Goal: Task Accomplishment & Management: Use online tool/utility

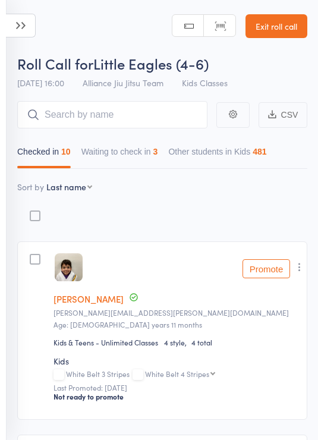
click at [146, 151] on button "Waiting to check in 3" at bounding box center [119, 154] width 77 height 27
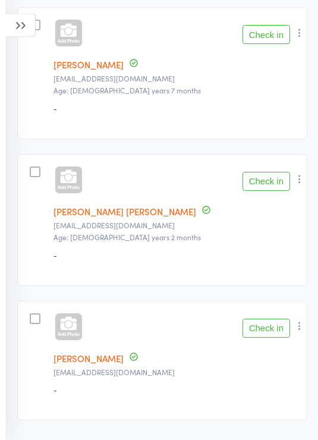
scroll to position [248, 0]
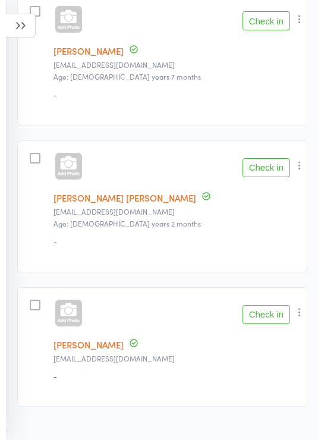
click at [272, 171] on button "Check in" at bounding box center [266, 167] width 48 height 19
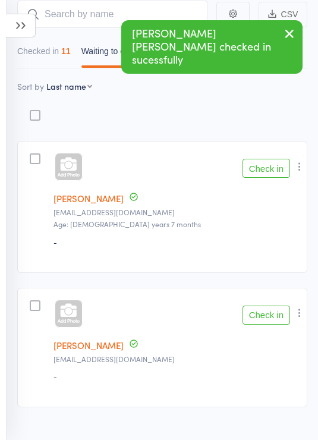
click at [279, 321] on button "Check in" at bounding box center [266, 314] width 48 height 19
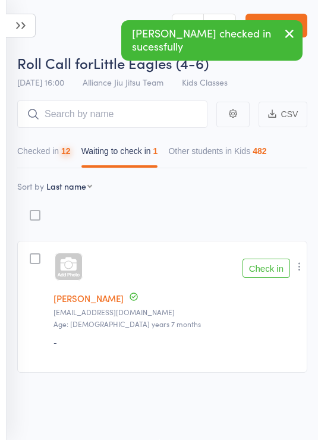
scroll to position [8, 0]
click at [64, 142] on button "Checked in 12" at bounding box center [43, 153] width 53 height 27
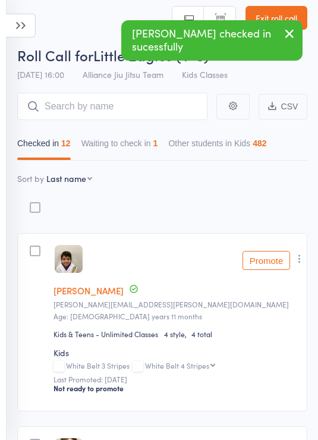
click at [24, 26] on icon at bounding box center [21, 26] width 30 height 24
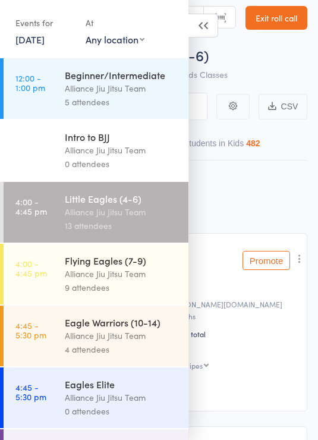
click at [150, 275] on div "Alliance Jiu Jitsu Team" at bounding box center [121, 274] width 113 height 14
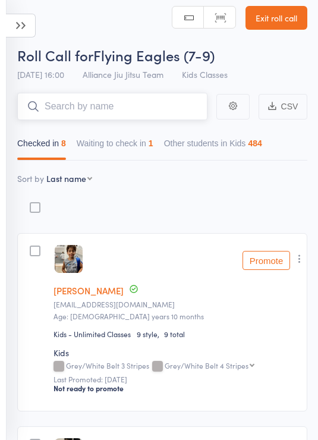
click at [142, 143] on button "Waiting to check in 1" at bounding box center [115, 145] width 77 height 27
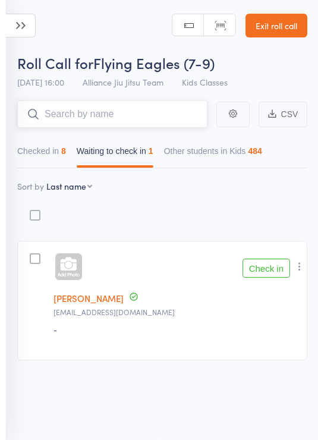
click at [52, 150] on button "Checked in 8" at bounding box center [41, 153] width 49 height 27
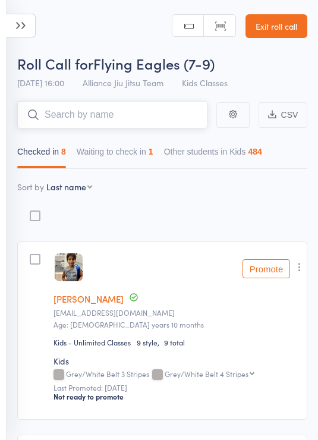
click at [124, 157] on button "Waiting to check in 1" at bounding box center [115, 154] width 77 height 27
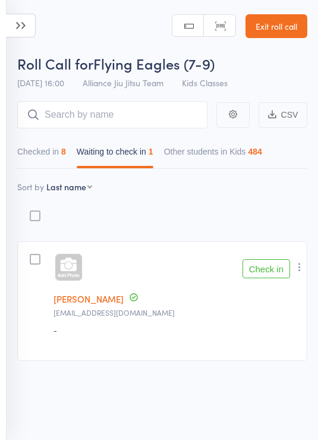
click at [24, 29] on icon at bounding box center [21, 26] width 30 height 24
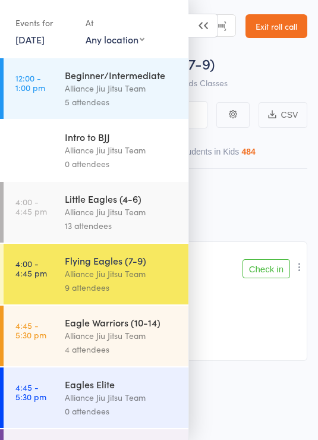
click at [153, 219] on div "Alliance Jiu Jitsu Team" at bounding box center [121, 212] width 113 height 14
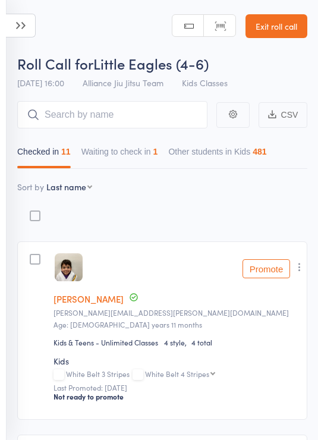
click at [28, 23] on icon at bounding box center [21, 26] width 30 height 24
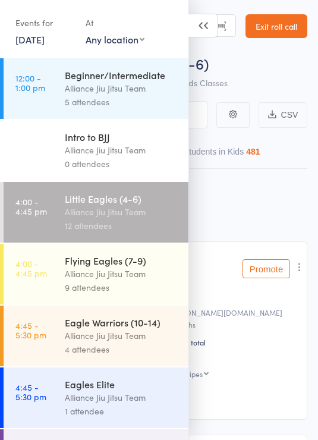
click at [143, 274] on div "Alliance Jiu Jitsu Team" at bounding box center [121, 274] width 113 height 14
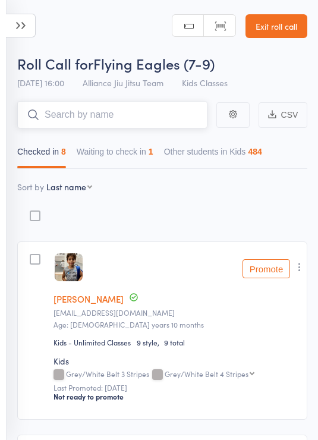
click at [144, 119] on input "search" at bounding box center [112, 114] width 190 height 27
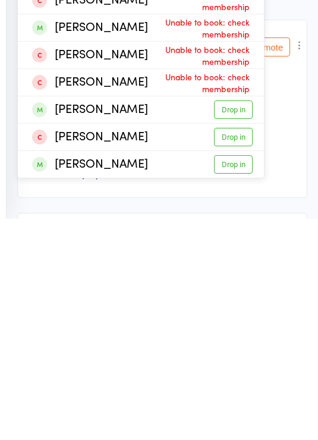
type input "Henr"
click at [237, 322] on link "Drop in" at bounding box center [233, 331] width 39 height 18
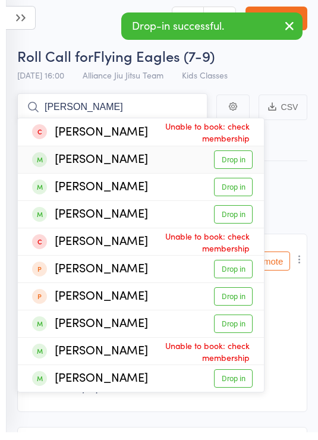
type input "[PERSON_NAME]"
click at [244, 158] on link "Drop in" at bounding box center [233, 167] width 39 height 18
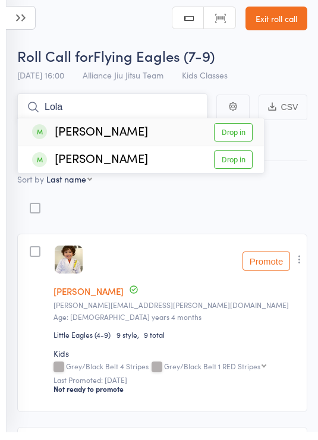
type input "Lola"
click at [237, 163] on link "Drop in" at bounding box center [233, 167] width 39 height 18
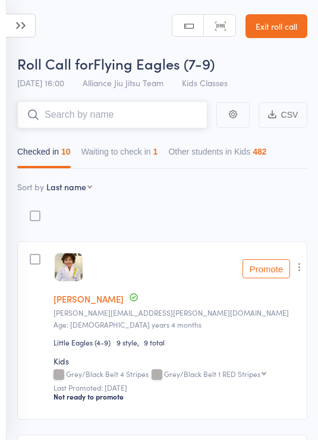
click at [162, 114] on input "search" at bounding box center [112, 114] width 190 height 27
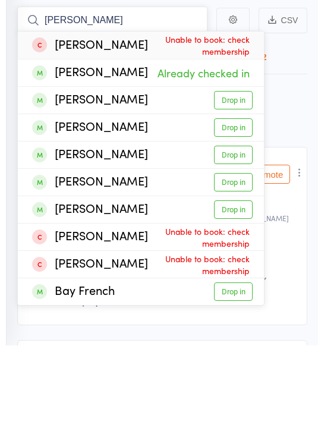
type input "[PERSON_NAME]"
click at [236, 213] on link "Drop in" at bounding box center [233, 222] width 39 height 18
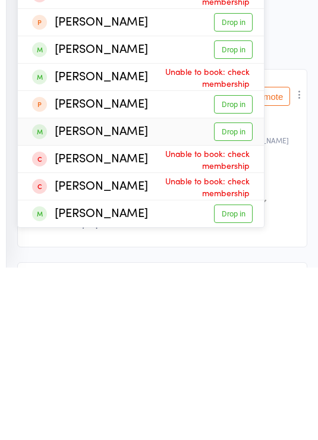
type input "[PERSON_NAME]"
click at [242, 295] on link "Drop in" at bounding box center [233, 304] width 39 height 18
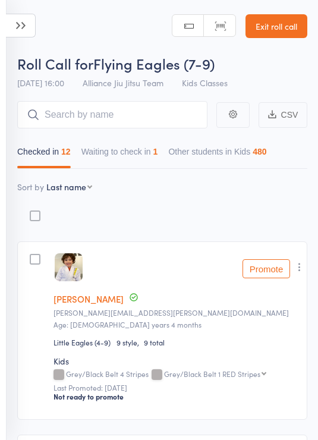
click at [72, 193] on select "First name Last name Birthday [DATE]? Behind on payments? Check in time Next pa…" at bounding box center [69, 187] width 46 height 12
select select "9"
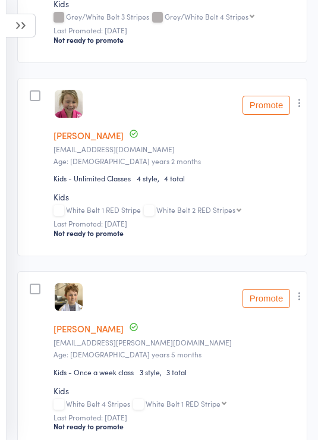
scroll to position [952, 0]
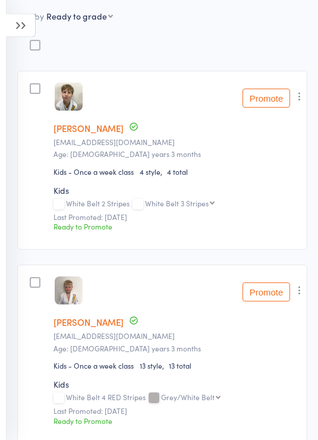
click at [20, 23] on icon at bounding box center [21, 26] width 30 height 24
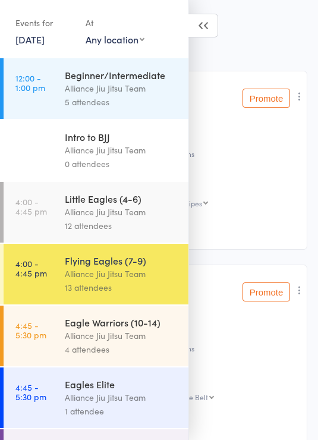
click at [142, 342] on div "Alliance Jiu Jitsu Team" at bounding box center [121, 336] width 113 height 14
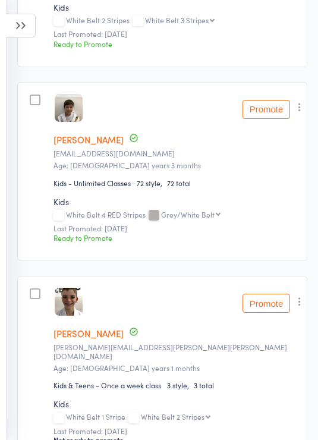
scroll to position [547, 0]
